Goal: Task Accomplishment & Management: Manage account settings

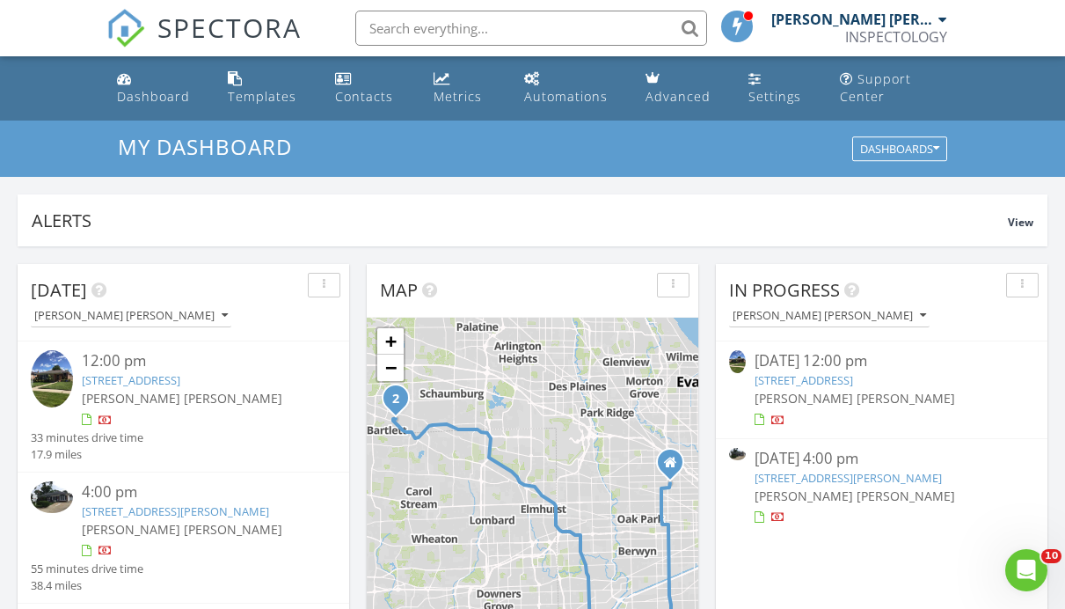
click at [180, 381] on link "[STREET_ADDRESS]" at bounding box center [131, 380] width 99 height 16
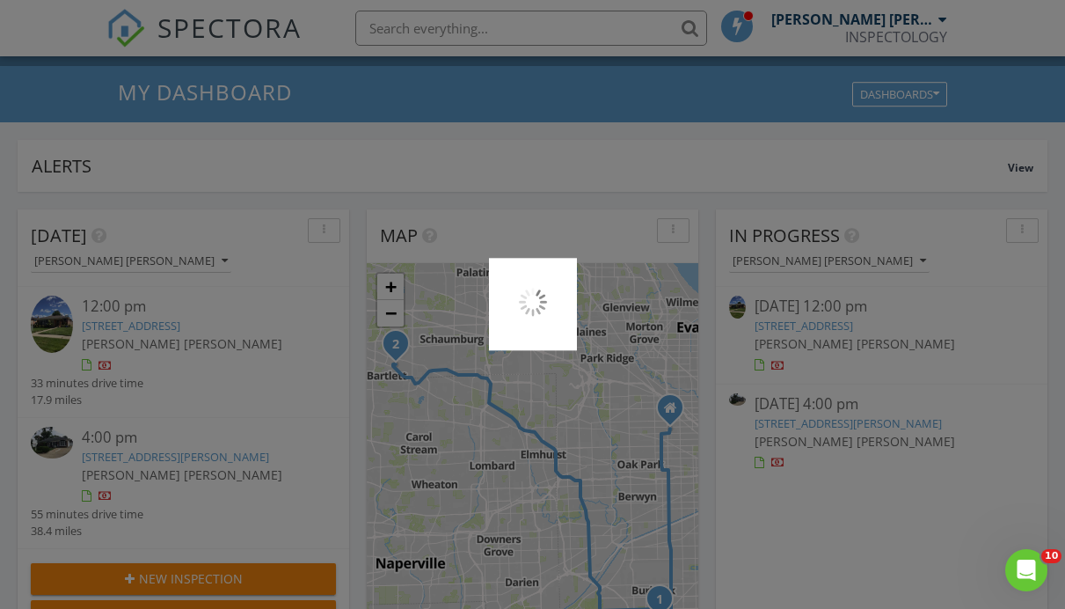
scroll to position [57, 0]
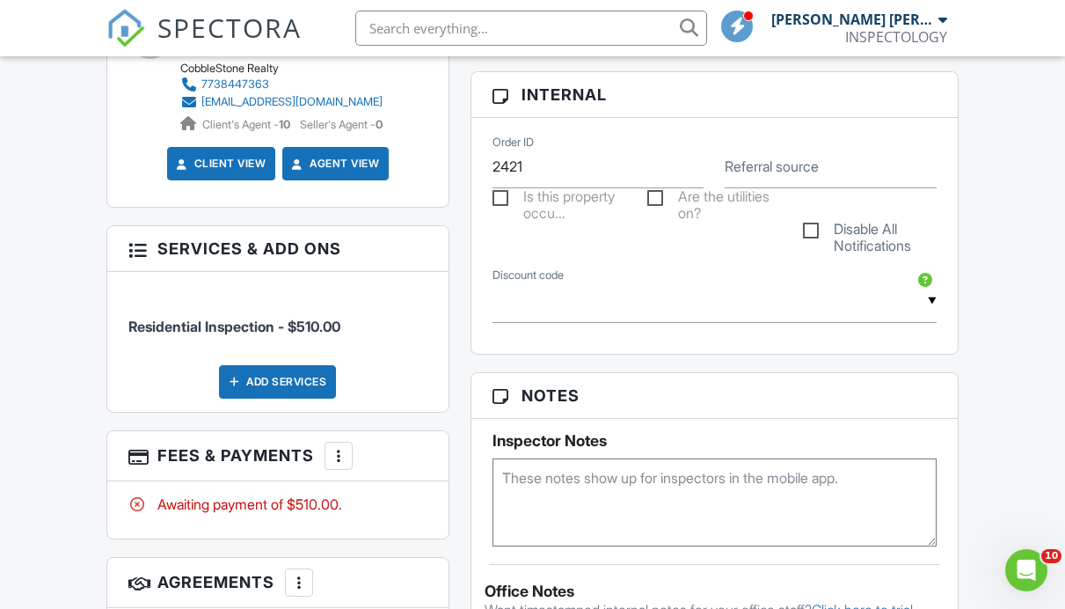
click at [341, 447] on div at bounding box center [339, 456] width 18 height 18
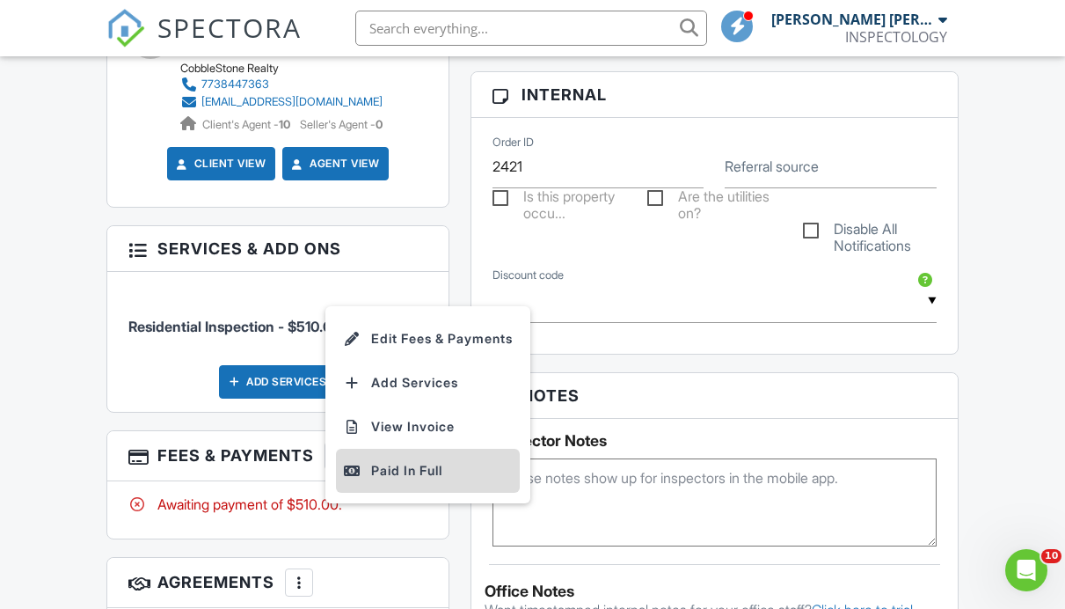
click at [407, 460] on div "Paid In Full" at bounding box center [428, 470] width 170 height 21
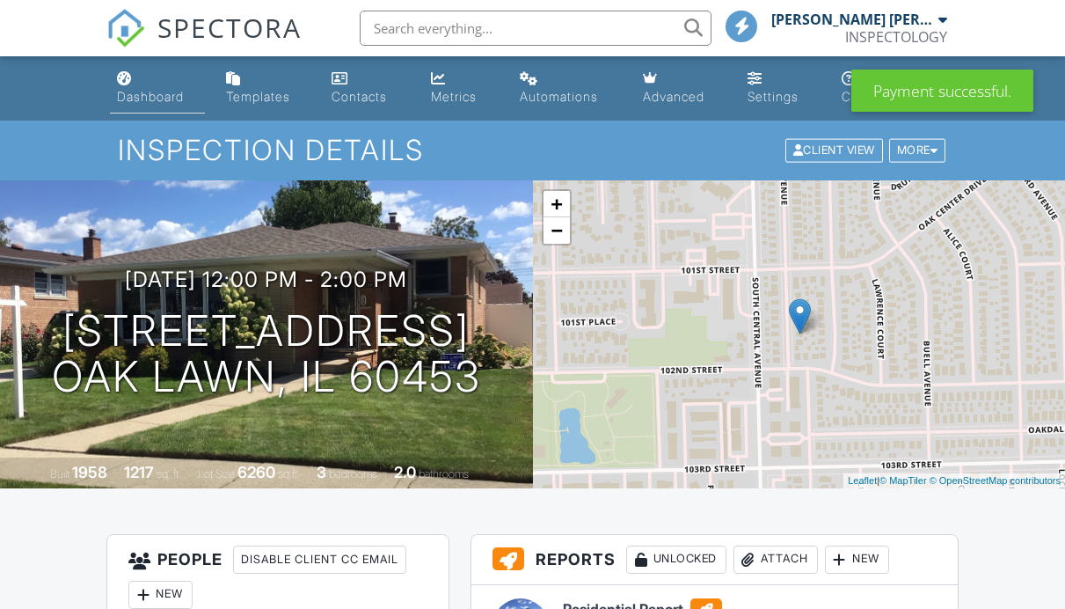
click at [167, 106] on link "Dashboard" at bounding box center [157, 88] width 95 height 50
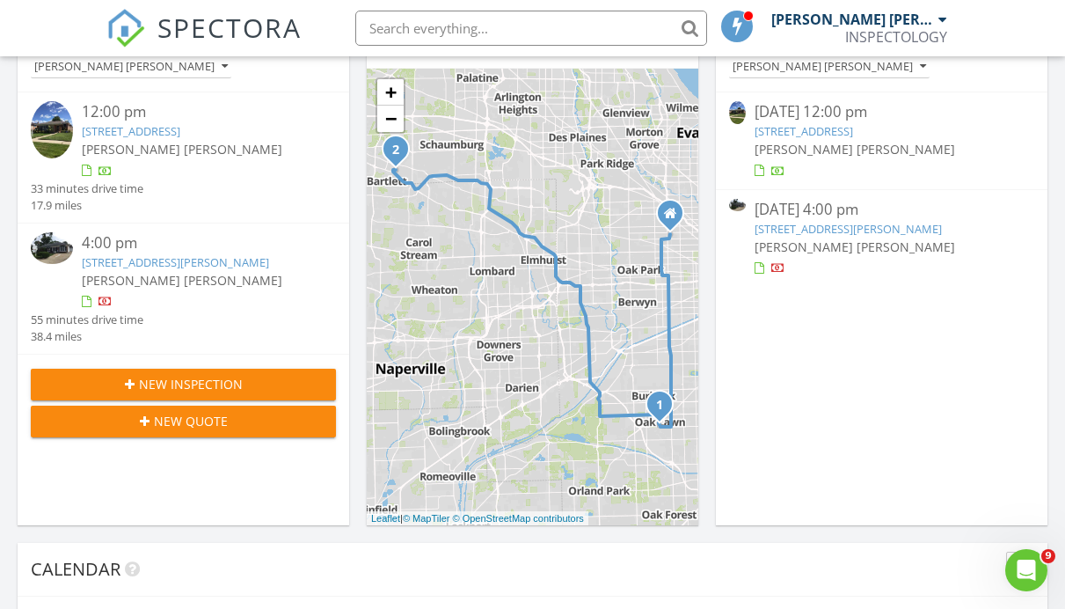
click at [261, 266] on link "511 Frederick Ave, Streamwood, IL 60107" at bounding box center [175, 262] width 187 height 16
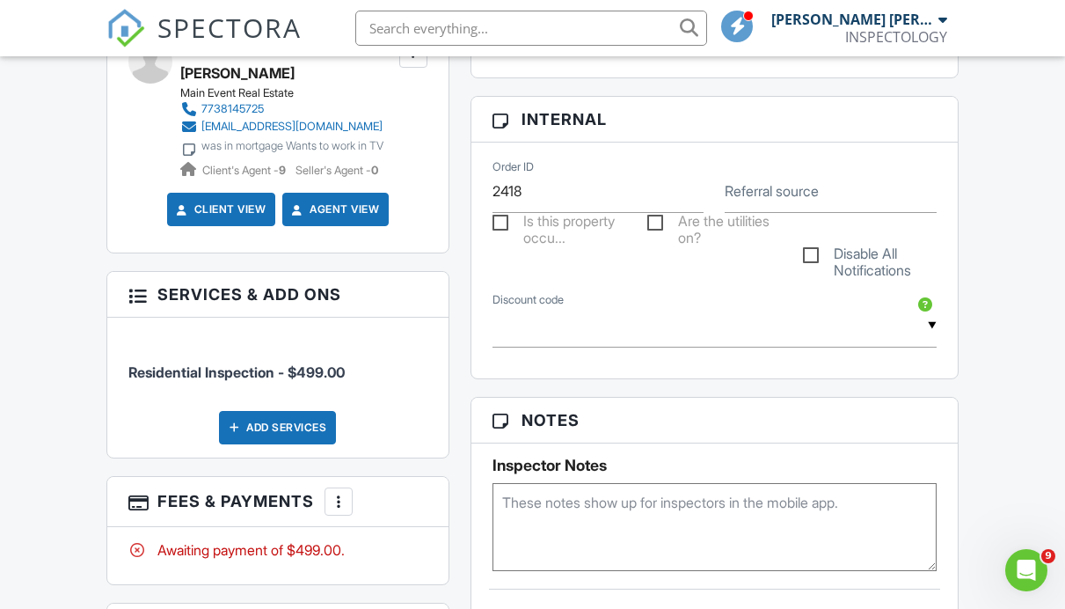
click at [340, 493] on div at bounding box center [339, 502] width 18 height 18
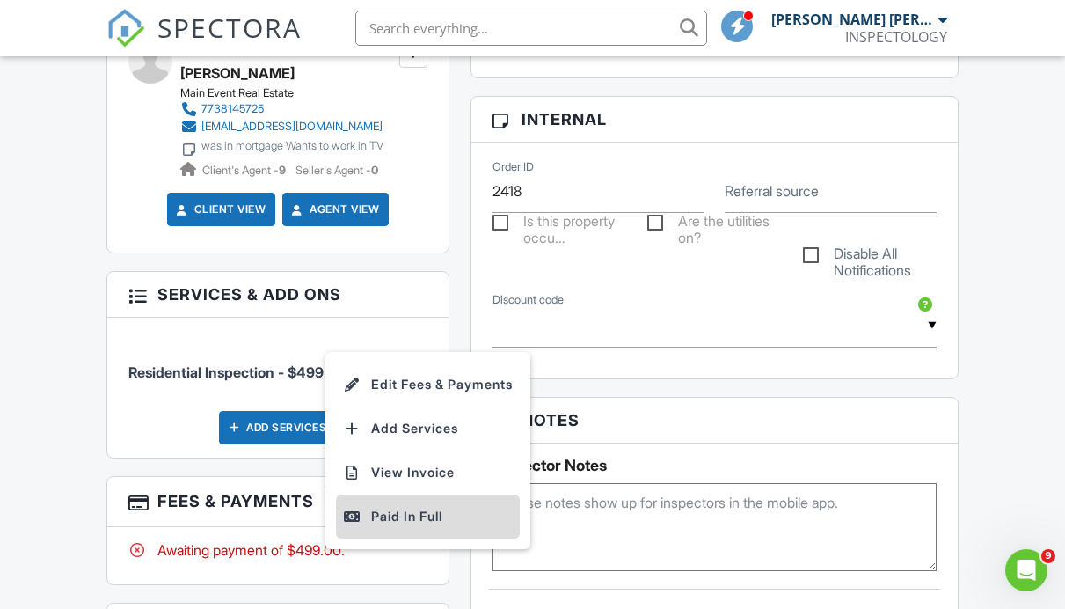
click at [409, 506] on div "Paid In Full" at bounding box center [428, 516] width 170 height 21
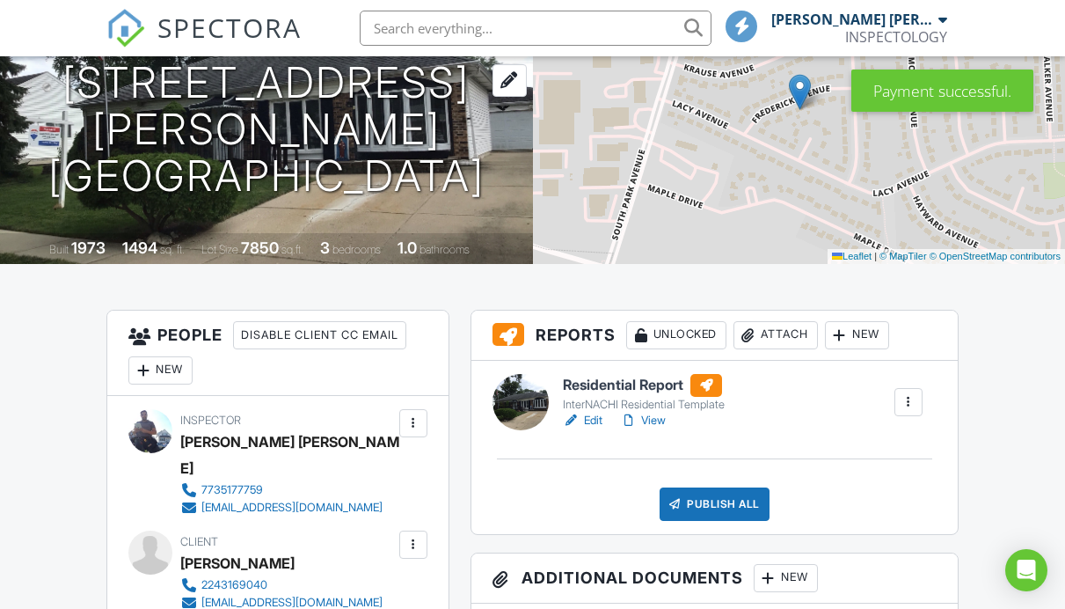
scroll to position [225, 0]
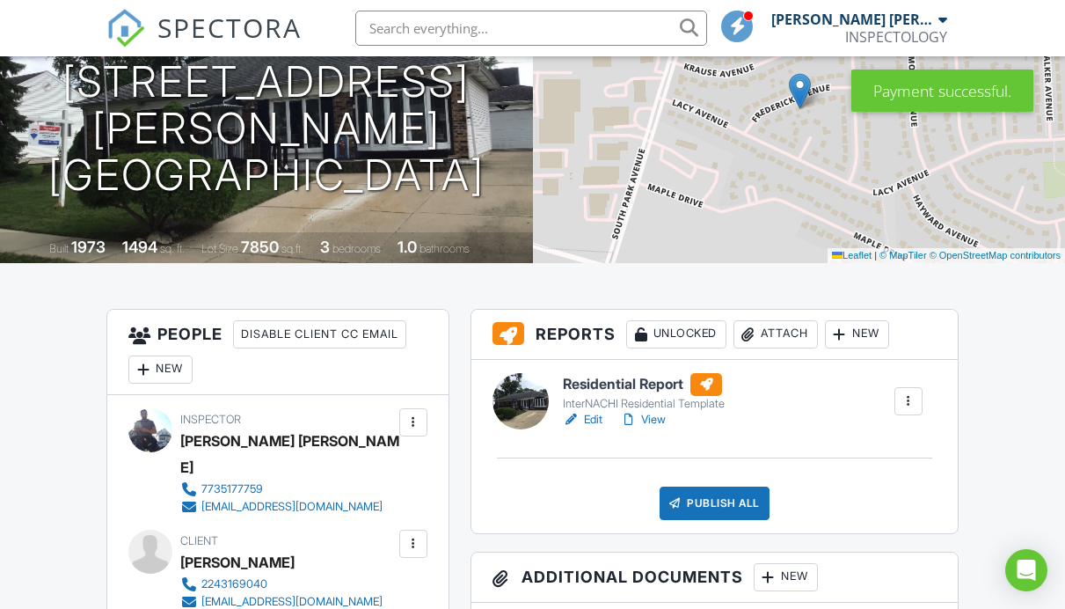
click at [587, 422] on link "Edit" at bounding box center [583, 420] width 40 height 18
